Goal: Complete application form

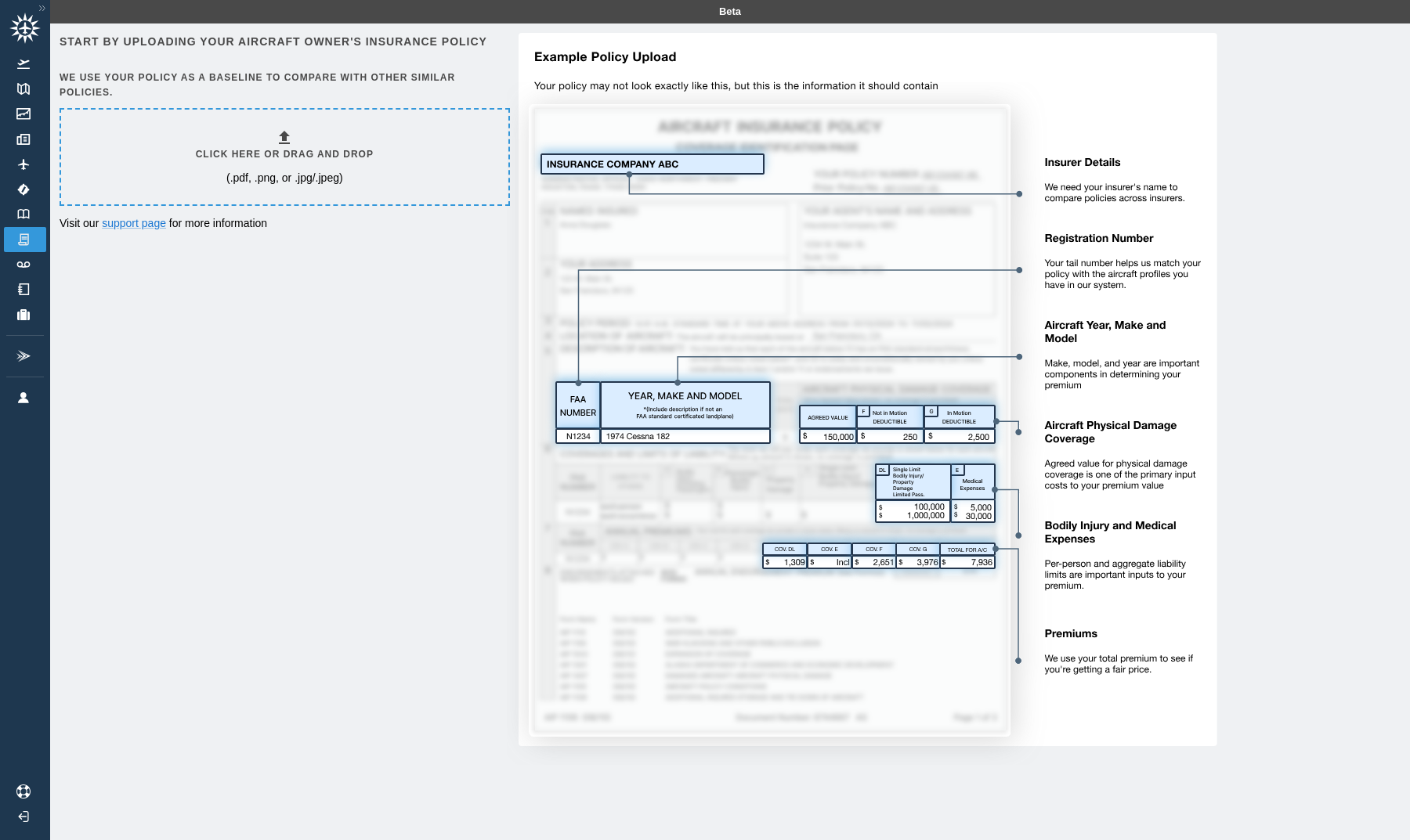
click at [256, 149] on h6 "Click here or drag and drop" at bounding box center [284, 154] width 178 height 15
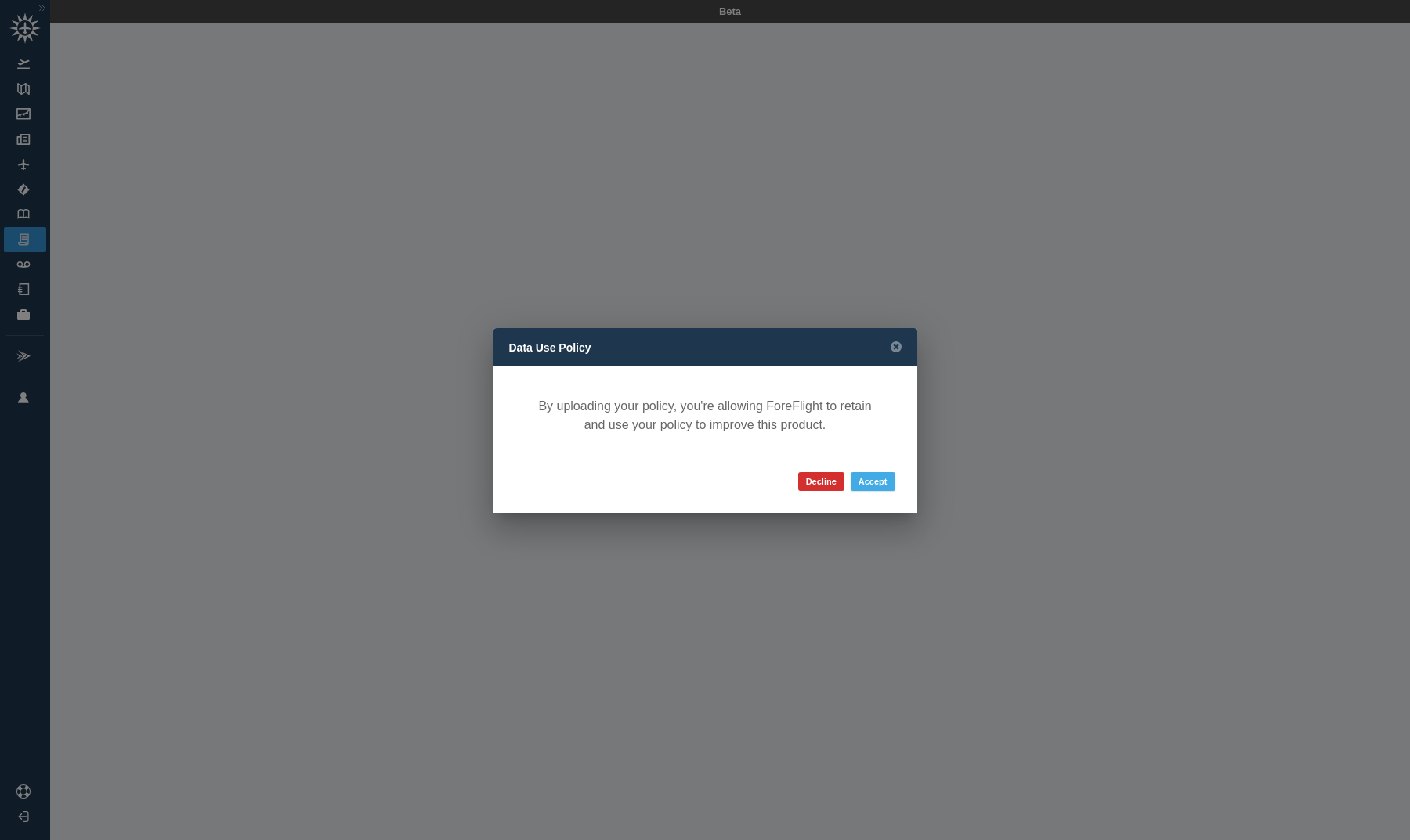
click at [871, 483] on button "Accept" at bounding box center [873, 482] width 45 height 19
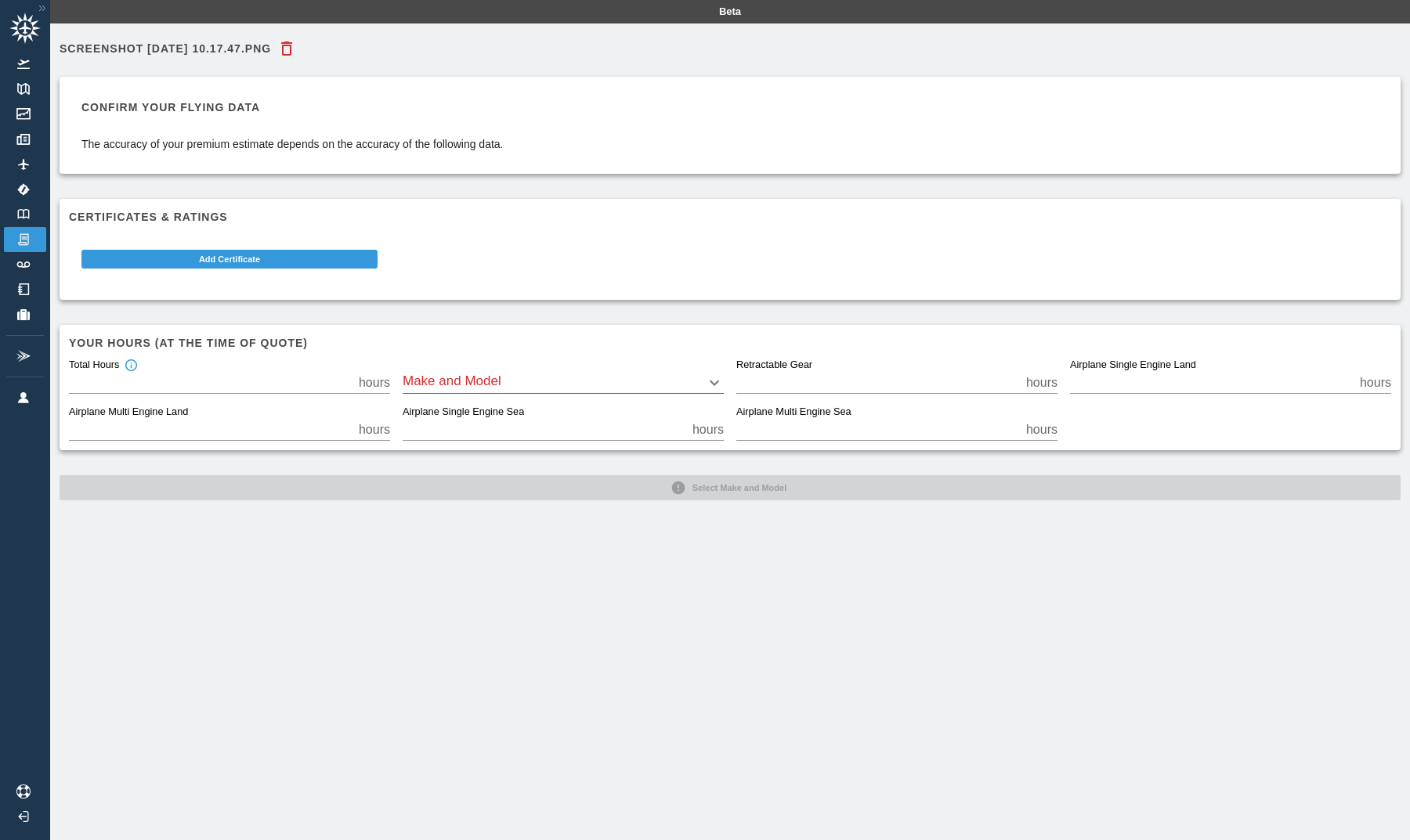
click at [268, 384] on input "**" at bounding box center [211, 383] width 284 height 22
type input "*"
click at [351, 519] on div "Screenshot 2025-09-18 at 10.17.47.png Confirm your flying data The accuracy of …" at bounding box center [730, 443] width 1360 height 840
click at [515, 387] on body "Beta Screenshot 2025-09-18 at 10.17.47.png Confirm your flying data The accurac…" at bounding box center [705, 420] width 1410 height 840
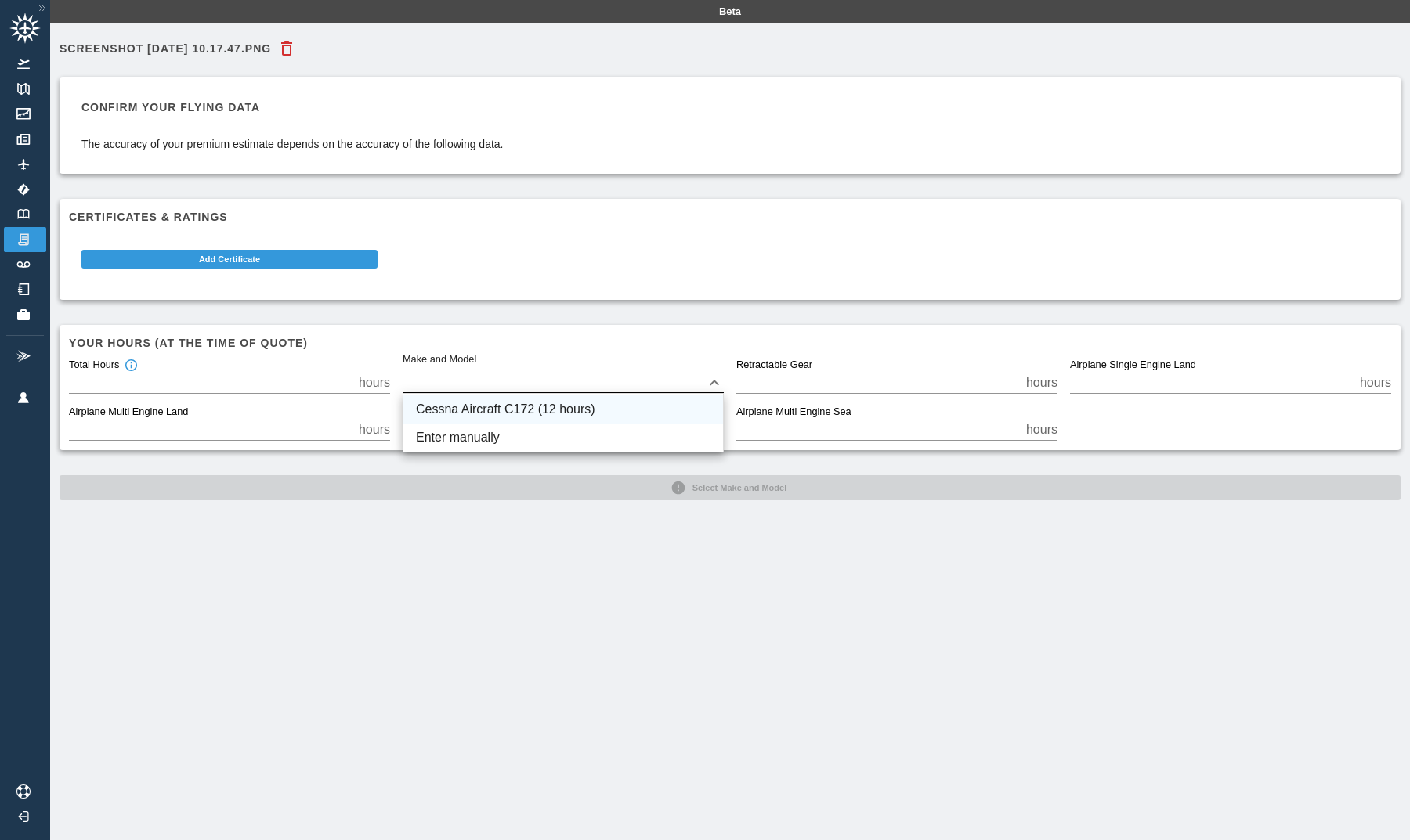
click at [513, 408] on li "Cessna Aircraft C172 (12 hours)" at bounding box center [562, 408] width 319 height 28
type input "****"
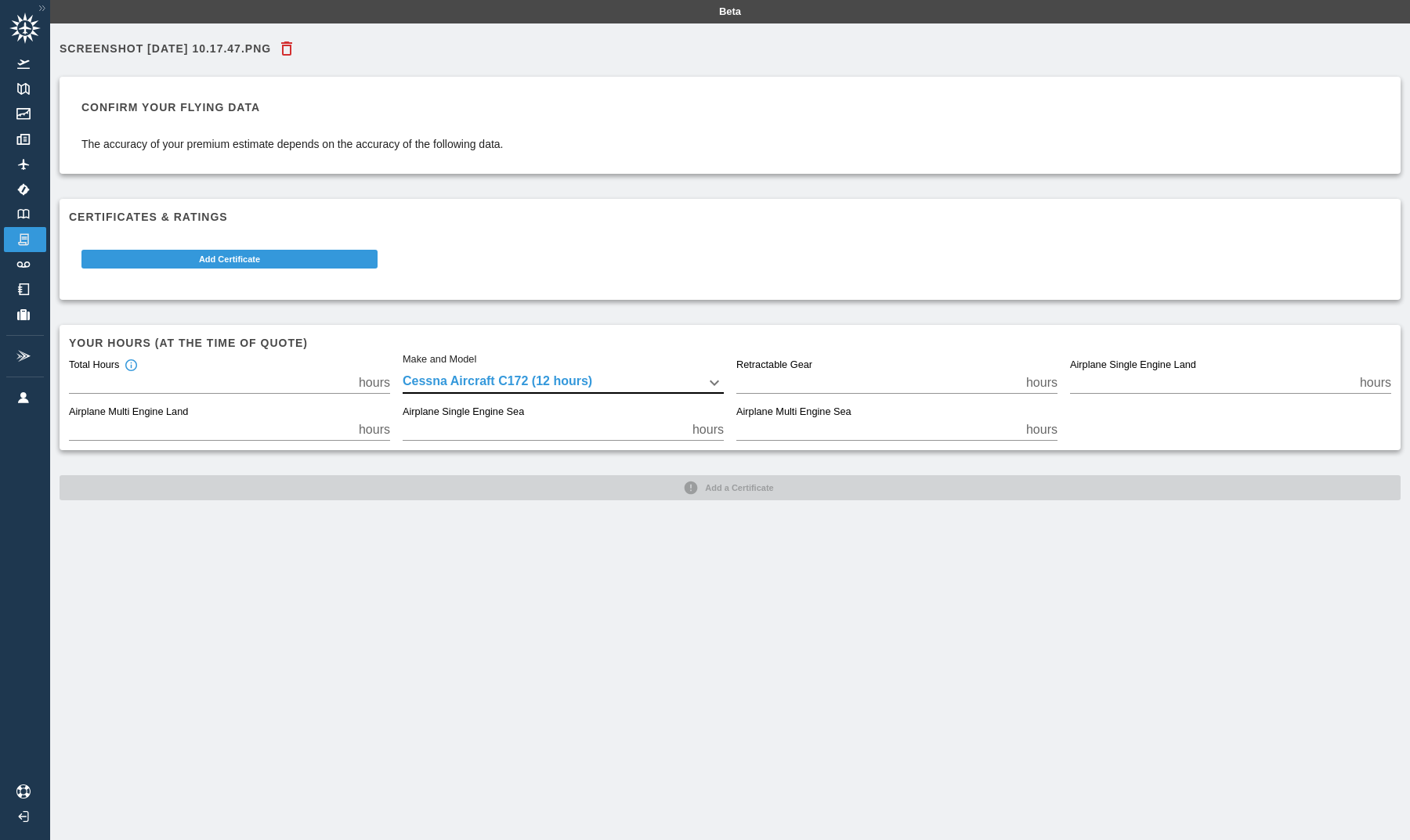
click at [662, 530] on div "Screenshot 2025-09-18 at 10.17.47.png Confirm your flying data The accuracy of …" at bounding box center [730, 443] width 1360 height 840
click at [284, 266] on button "Add Certificate" at bounding box center [229, 260] width 296 height 19
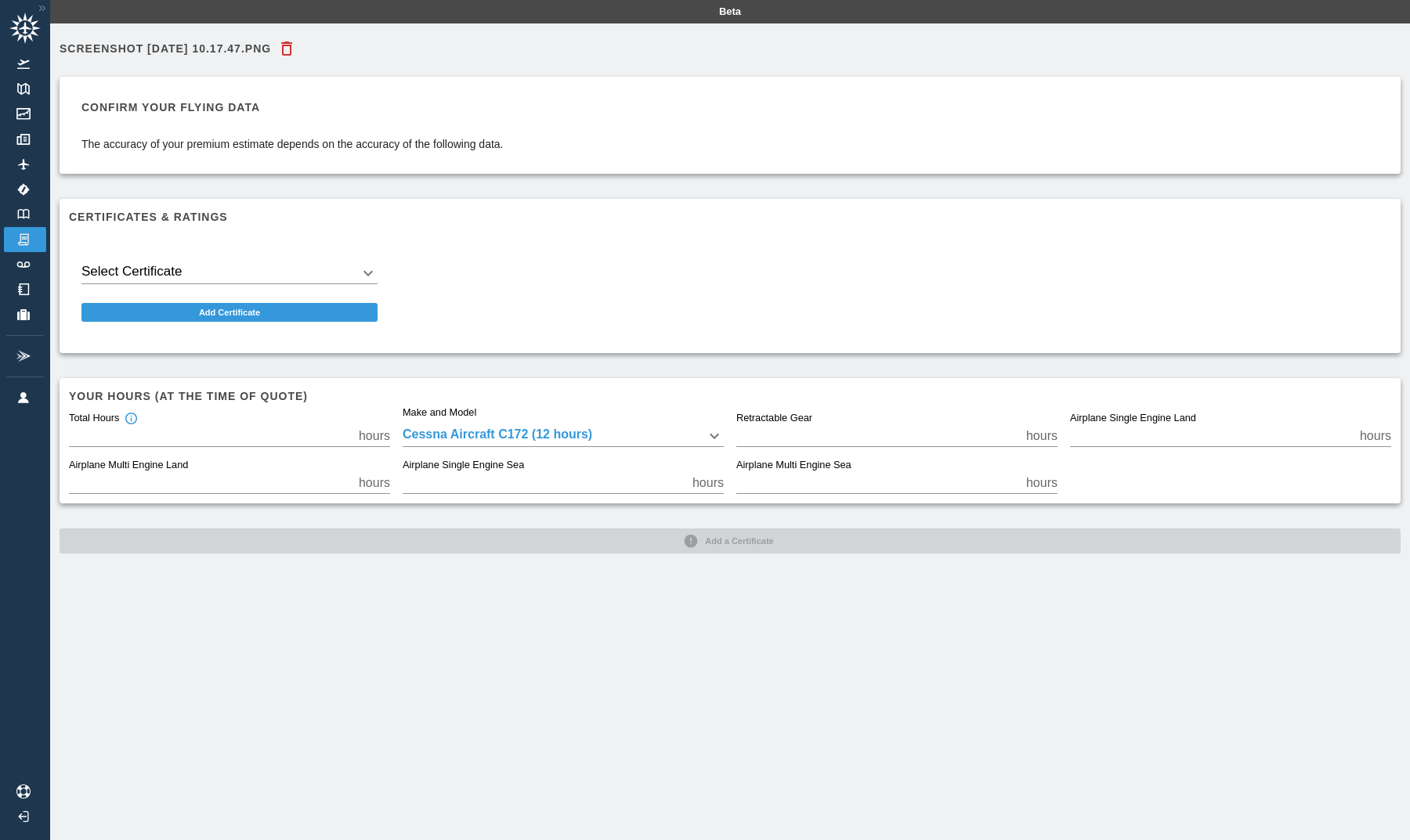
click at [272, 272] on body "Beta Screenshot 2025-09-18 at 10.17.47.png Confirm your flying data The accurac…" at bounding box center [705, 420] width 1410 height 840
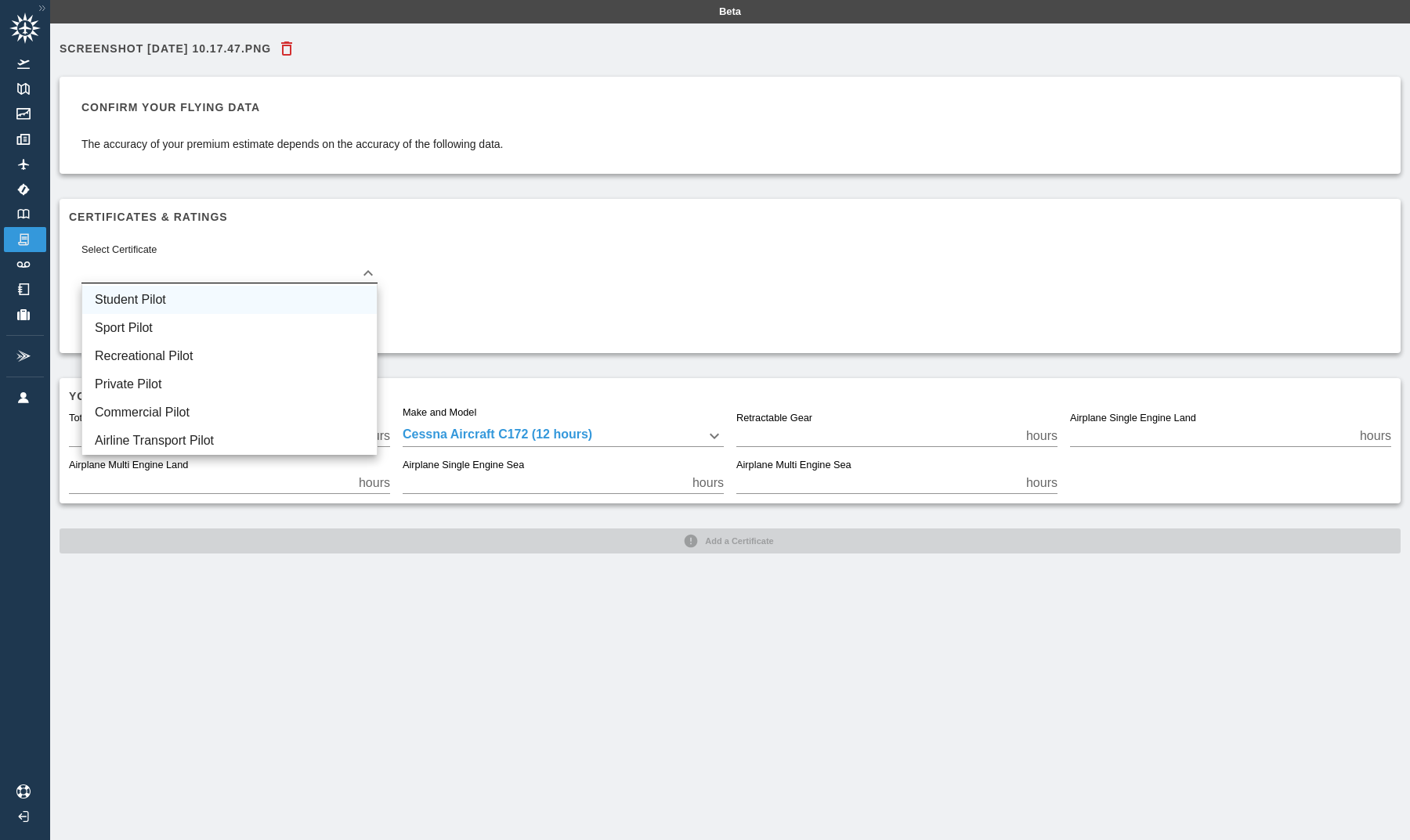
click at [262, 291] on li "Student Pilot" at bounding box center [229, 299] width 295 height 28
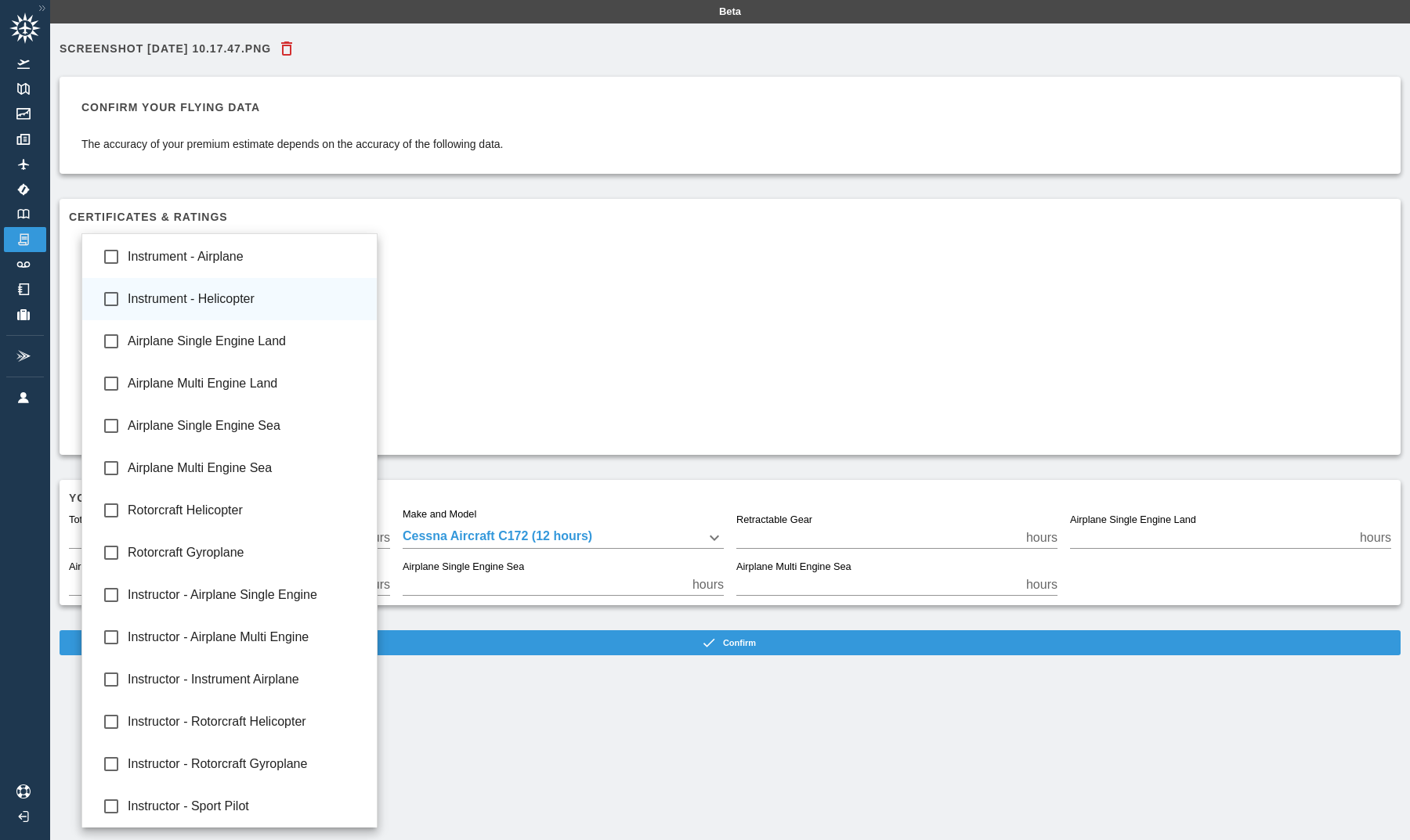
click at [249, 321] on body "Beta Screenshot 2025-09-18 at 10.17.47.png Confirm your flying data The accurac…" at bounding box center [705, 420] width 1410 height 840
click at [433, 298] on div at bounding box center [705, 420] width 1410 height 840
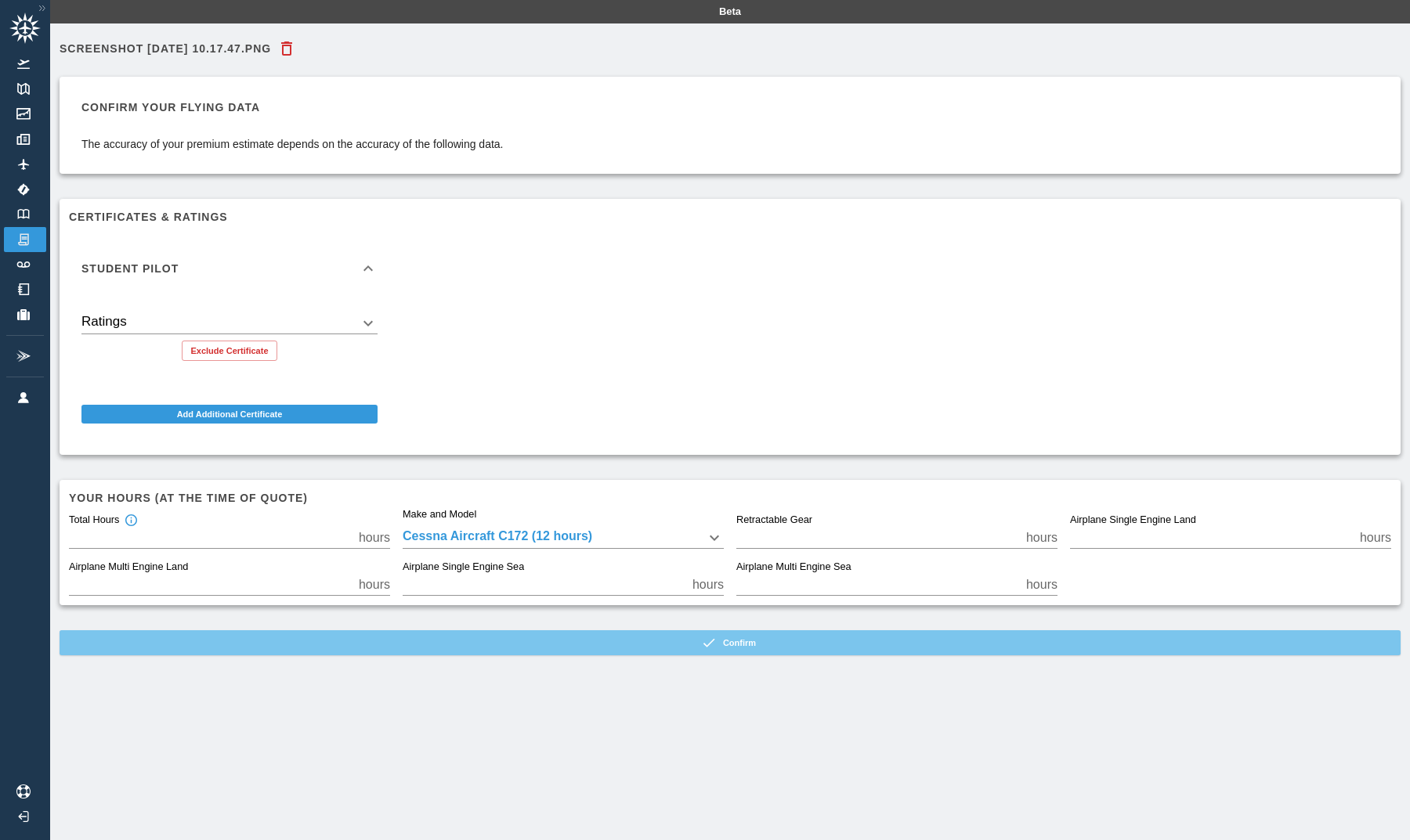
click at [501, 647] on button "Confirm" at bounding box center [730, 642] width 1341 height 25
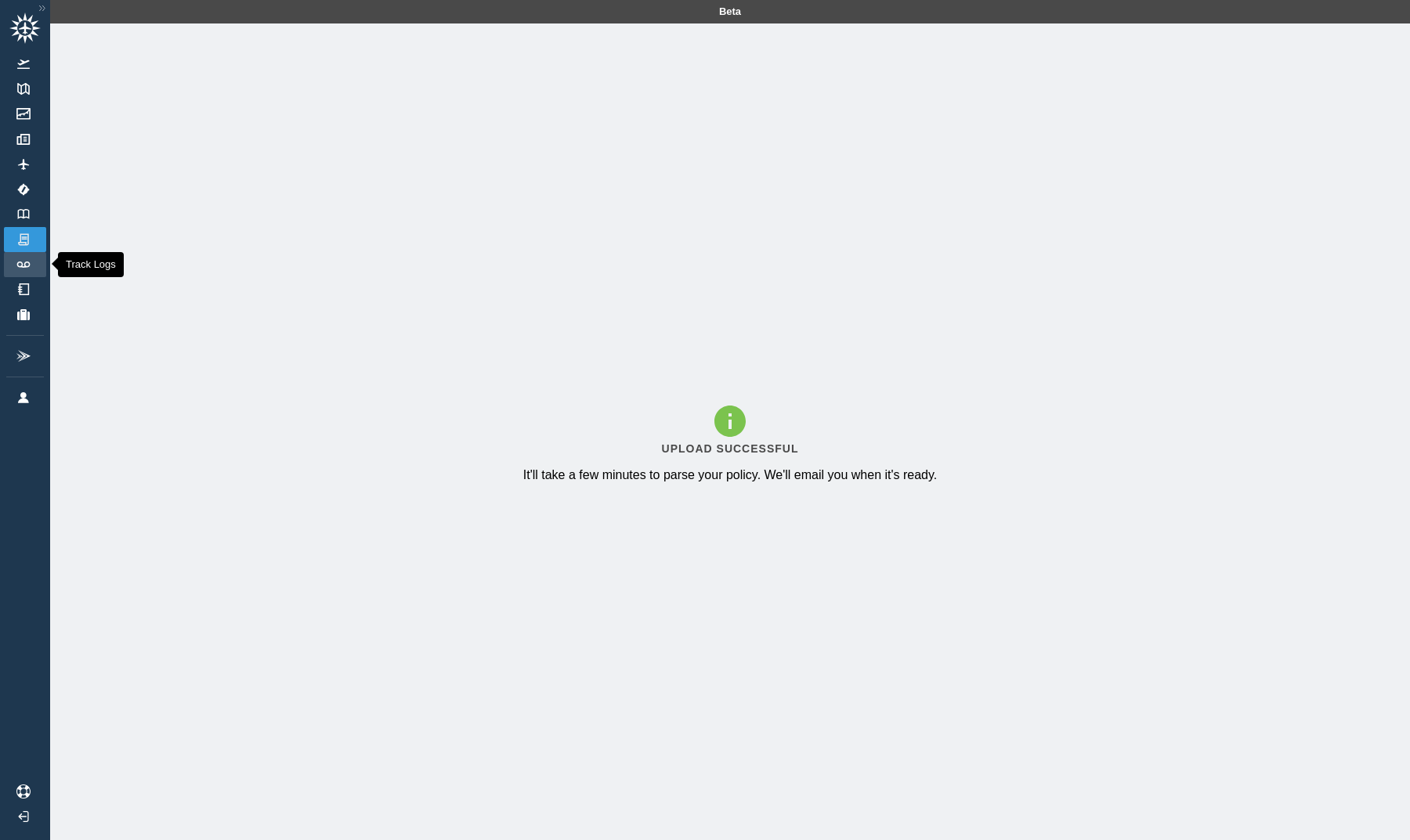
click at [30, 264] on img at bounding box center [24, 264] width 18 height 6
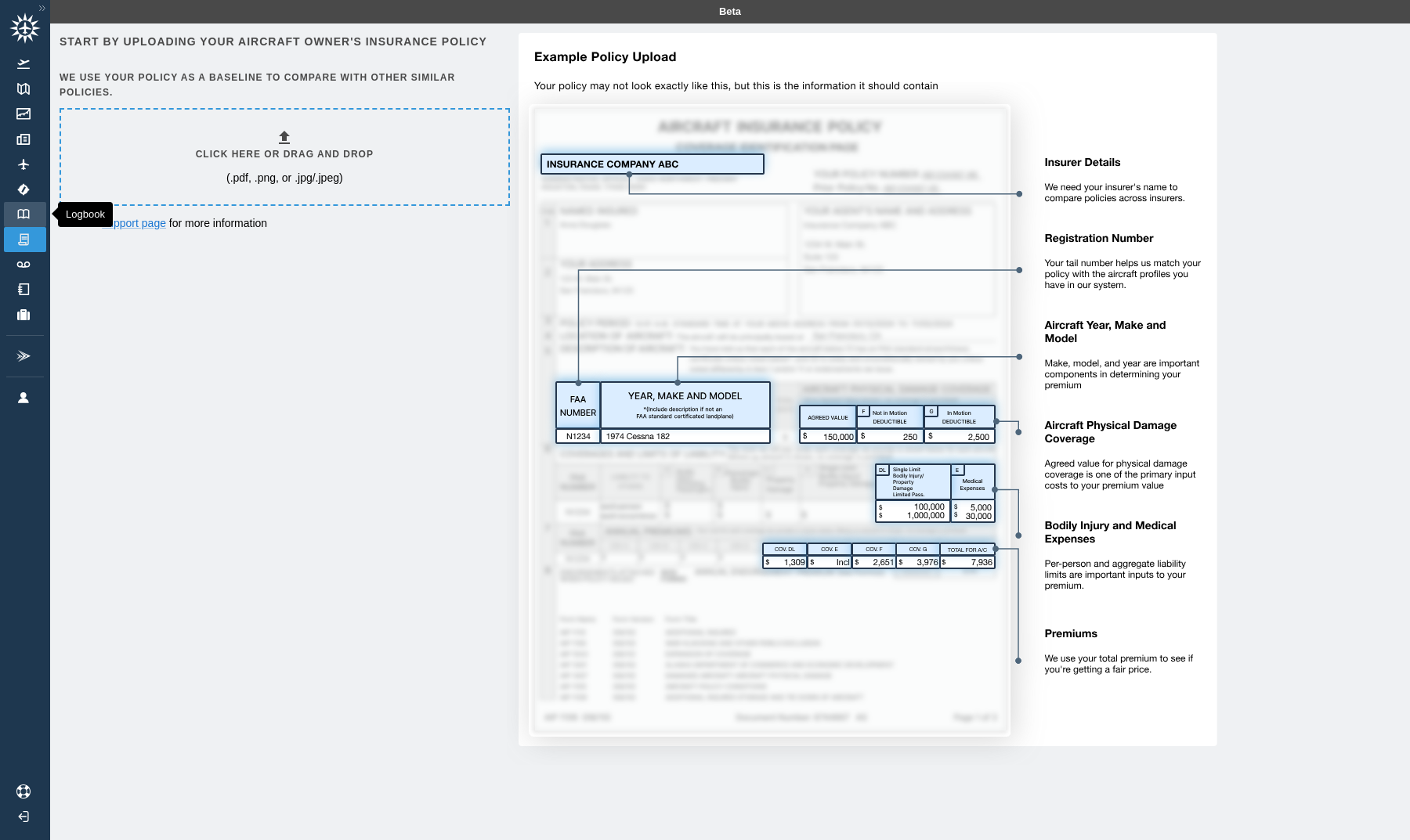
click at [25, 213] on img at bounding box center [24, 213] width 18 height 10
click at [31, 185] on img at bounding box center [24, 189] width 18 height 13
click at [20, 66] on img at bounding box center [24, 64] width 18 height 10
click at [29, 219] on link "Logbook" at bounding box center [25, 214] width 42 height 25
